Goal: Task Accomplishment & Management: Use online tool/utility

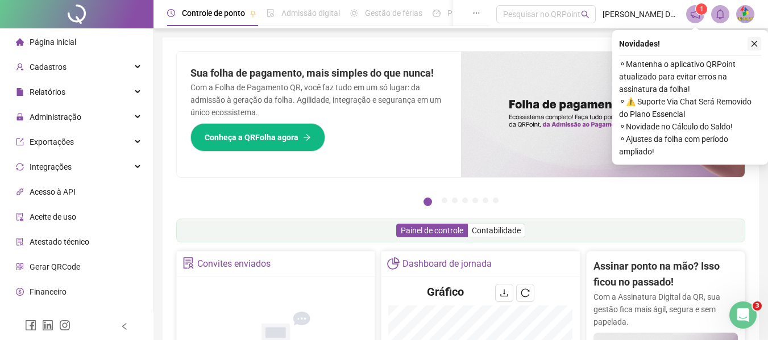
click at [758, 46] on button "button" at bounding box center [754, 44] width 14 height 14
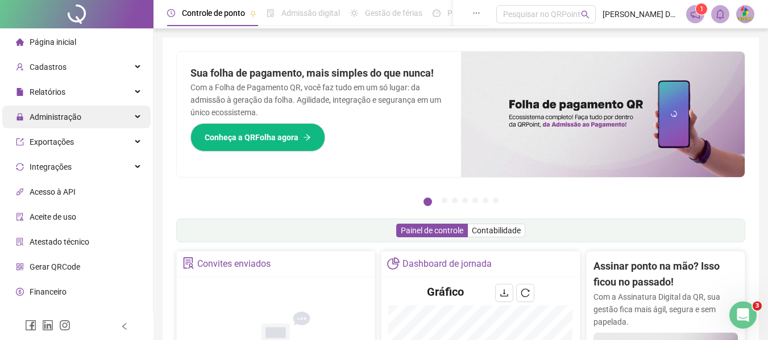
click at [123, 119] on div "Administração" at bounding box center [76, 117] width 148 height 23
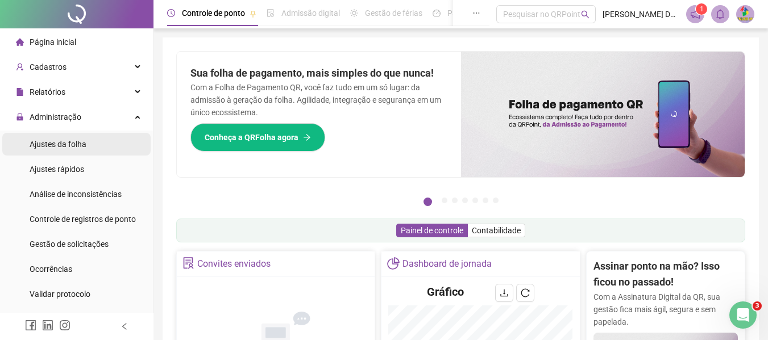
click at [86, 143] on li "Ajustes da folha" at bounding box center [76, 144] width 148 height 23
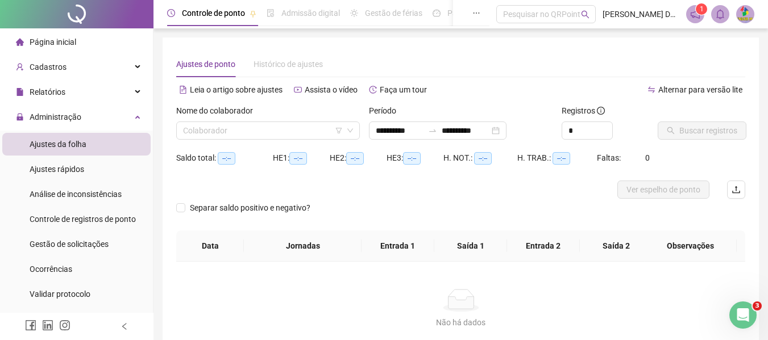
type input "**********"
click at [266, 135] on input "search" at bounding box center [263, 130] width 160 height 17
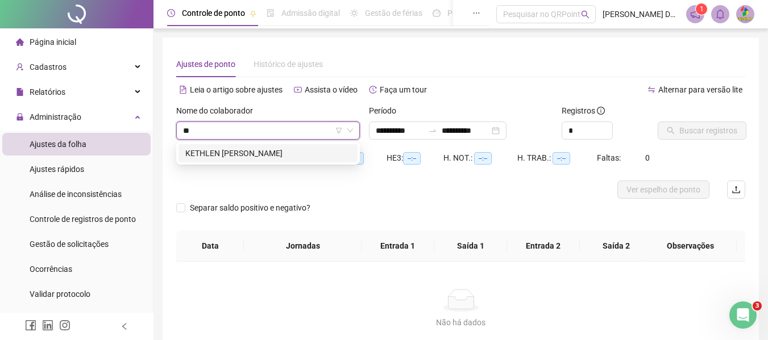
type input "*"
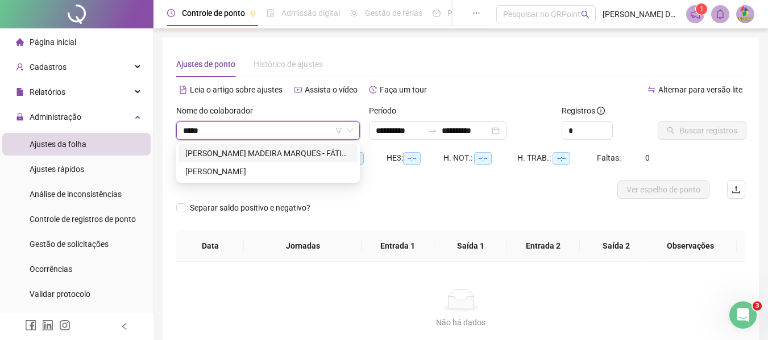
type input "******"
click at [256, 156] on div "[PERSON_NAME] MADEIRA MARQUES - FÁTIMA" at bounding box center [267, 153] width 165 height 13
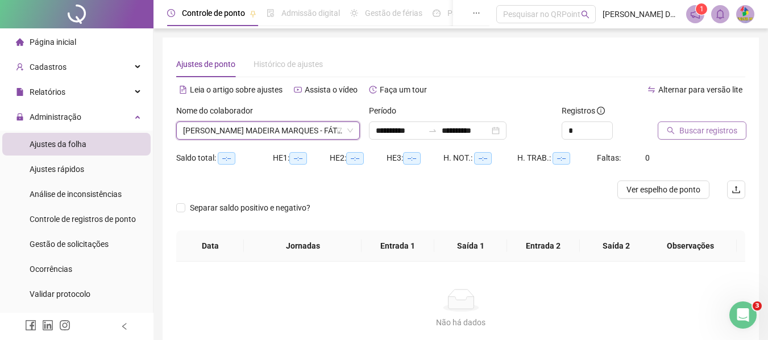
click at [713, 138] on button "Buscar registros" at bounding box center [701, 131] width 89 height 18
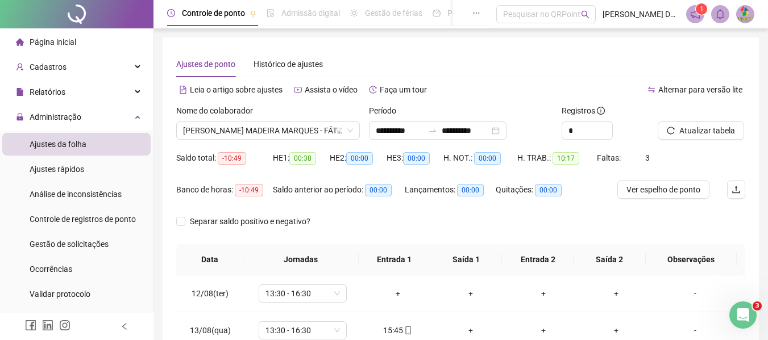
click at [377, 218] on div "Separar saldo positivo e negativo?" at bounding box center [460, 229] width 569 height 32
click at [320, 216] on div "Separar saldo positivo e negativo?" at bounding box center [252, 221] width 153 height 13
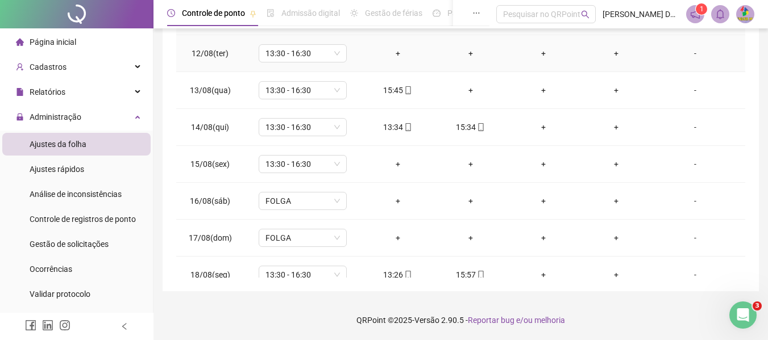
scroll to position [90, 0]
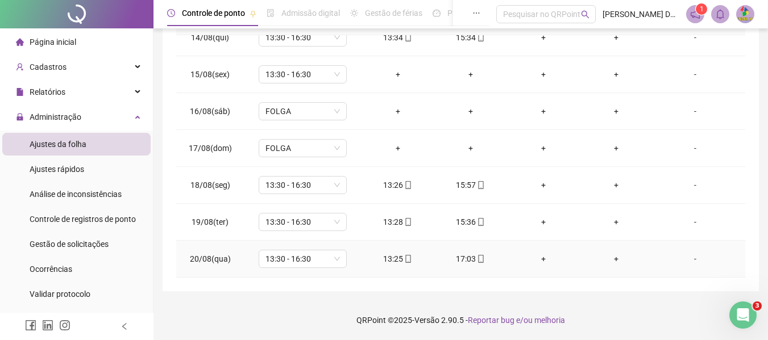
click at [477, 257] on icon "mobile" at bounding box center [481, 259] width 8 height 8
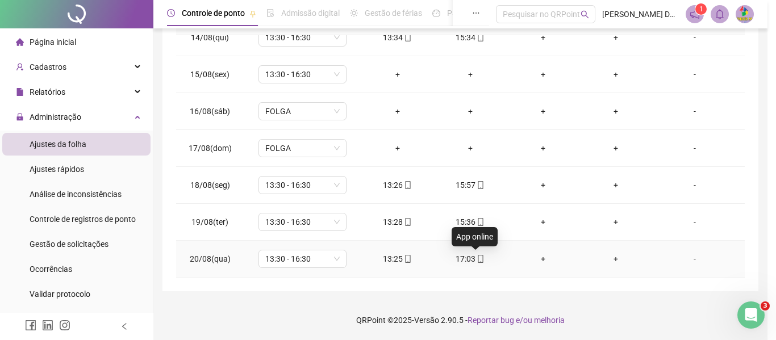
type input "**********"
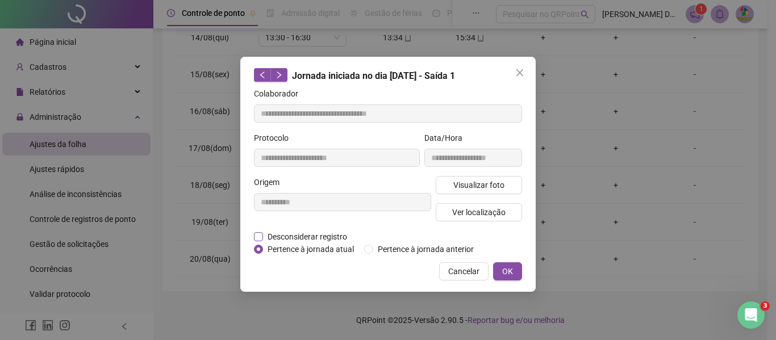
click at [316, 233] on span "Desconsiderar registro" at bounding box center [307, 237] width 89 height 13
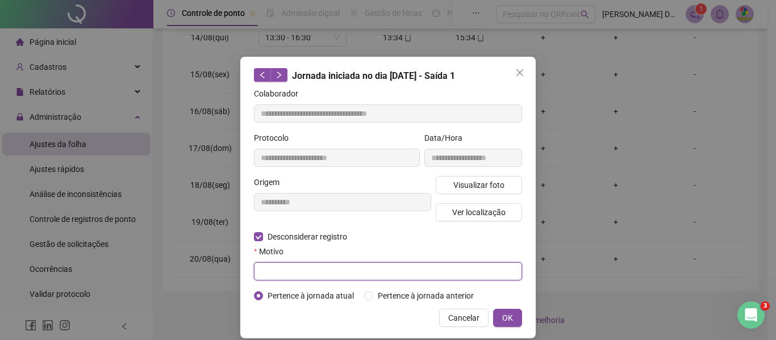
click at [327, 270] on input "text" at bounding box center [388, 272] width 268 height 18
type input "*"
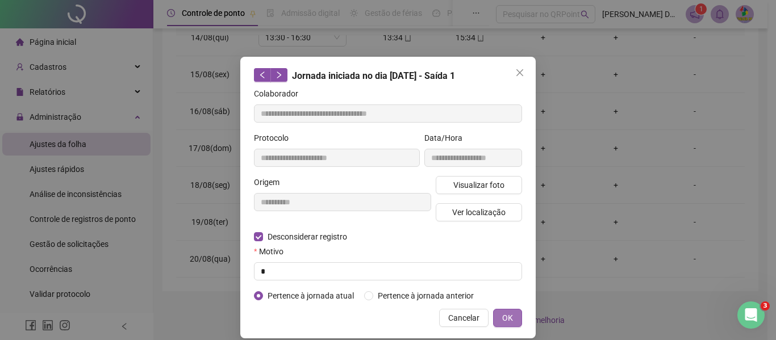
click at [503, 313] on span "OK" at bounding box center [507, 318] width 11 height 13
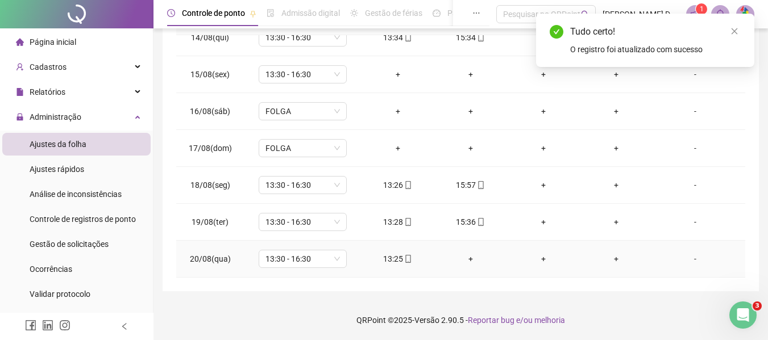
click at [460, 255] on div "+" at bounding box center [470, 259] width 55 height 13
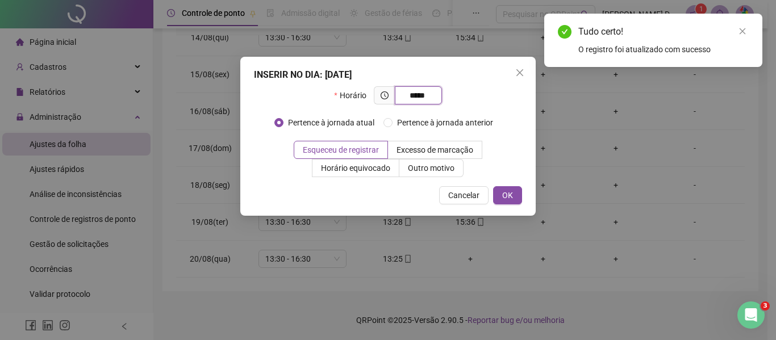
type input "*****"
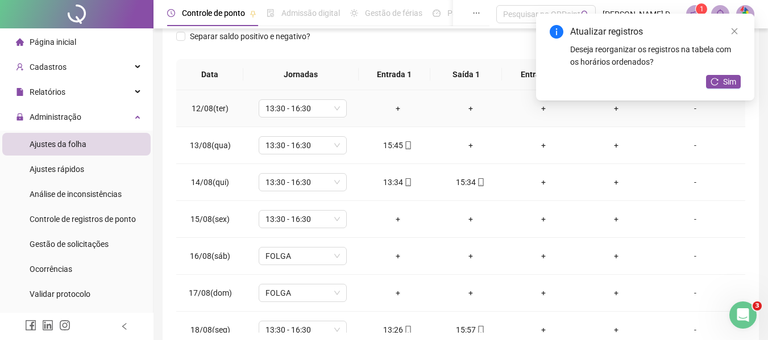
scroll to position [189, 0]
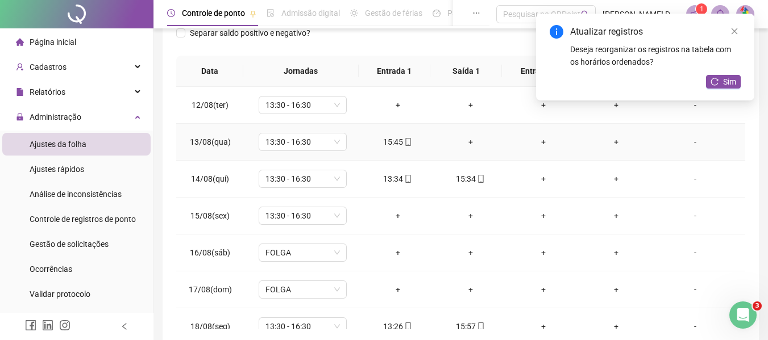
click at [452, 138] on div "+" at bounding box center [470, 142] width 55 height 13
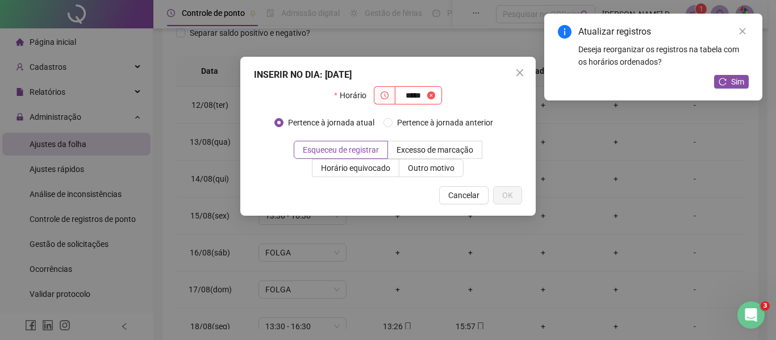
type input "*****"
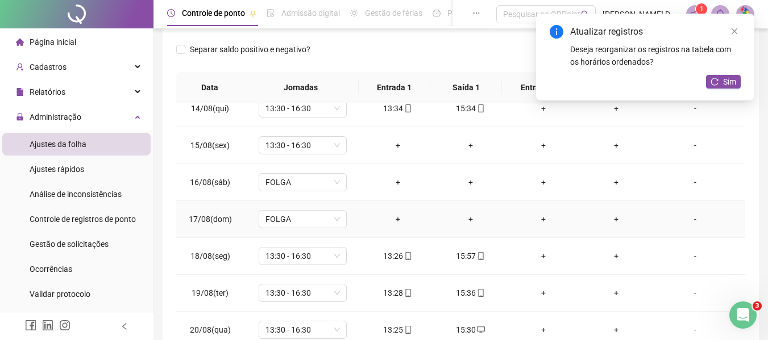
scroll to position [90, 0]
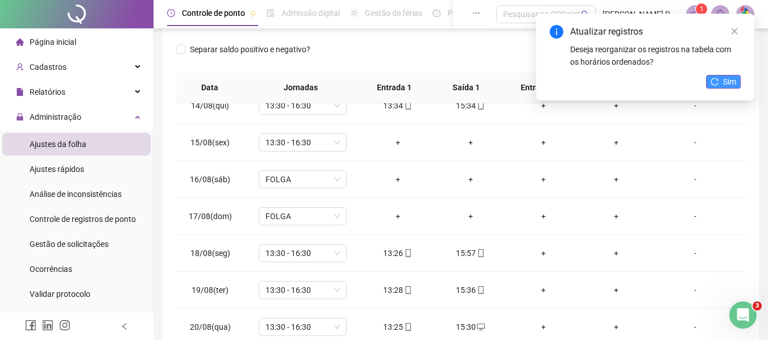
click at [723, 84] on span "Sim" at bounding box center [729, 82] width 13 height 13
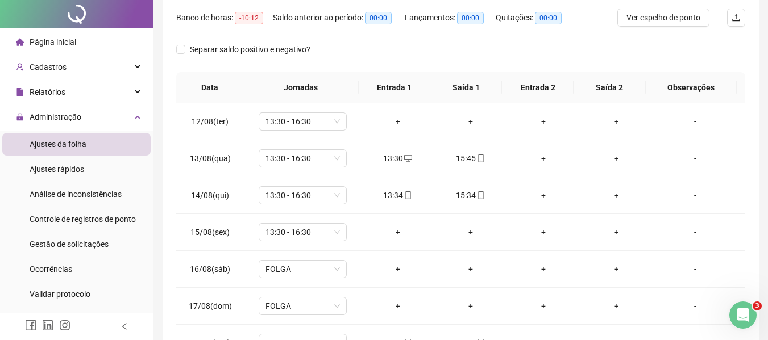
scroll to position [0, 0]
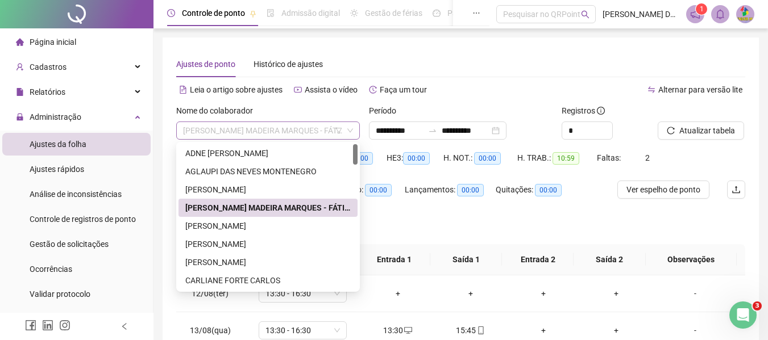
click at [251, 134] on span "[PERSON_NAME] MADEIRA MARQUES - FÁTIMA" at bounding box center [268, 130] width 170 height 17
